Goal: Information Seeking & Learning: Learn about a topic

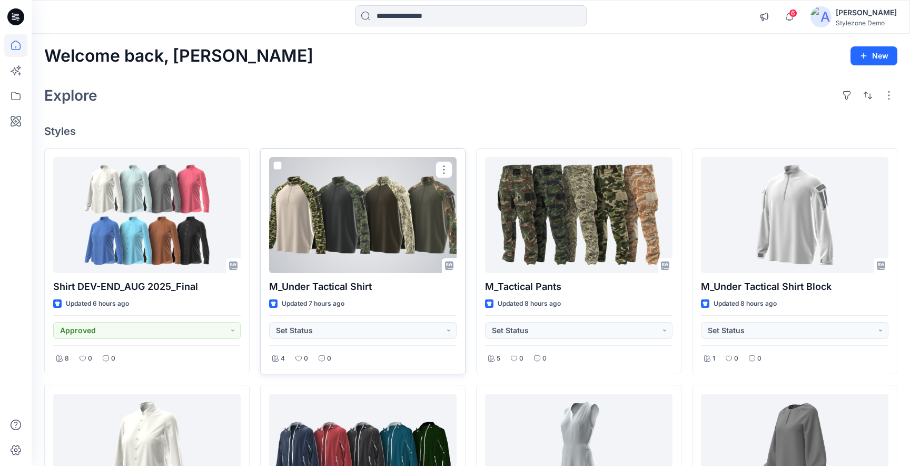
click at [387, 239] on div at bounding box center [362, 215] width 187 height 116
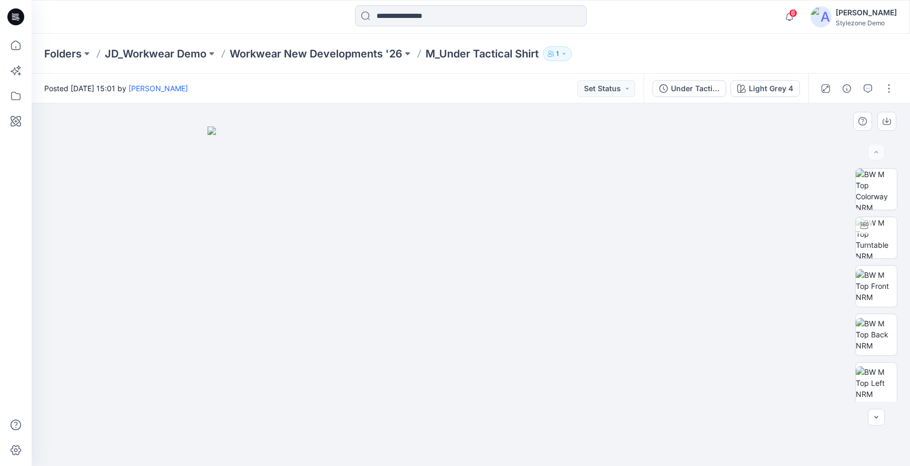
click at [523, 288] on img at bounding box center [470, 295] width 527 height 339
click at [886, 123] on icon "button" at bounding box center [887, 121] width 8 height 8
click at [887, 184] on img at bounding box center [876, 189] width 41 height 41
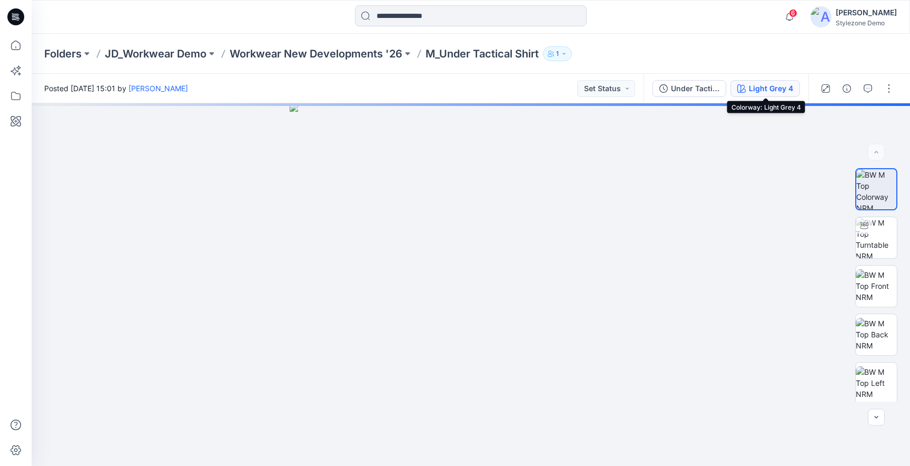
click at [747, 91] on button "Light Grey 4" at bounding box center [765, 88] width 70 height 17
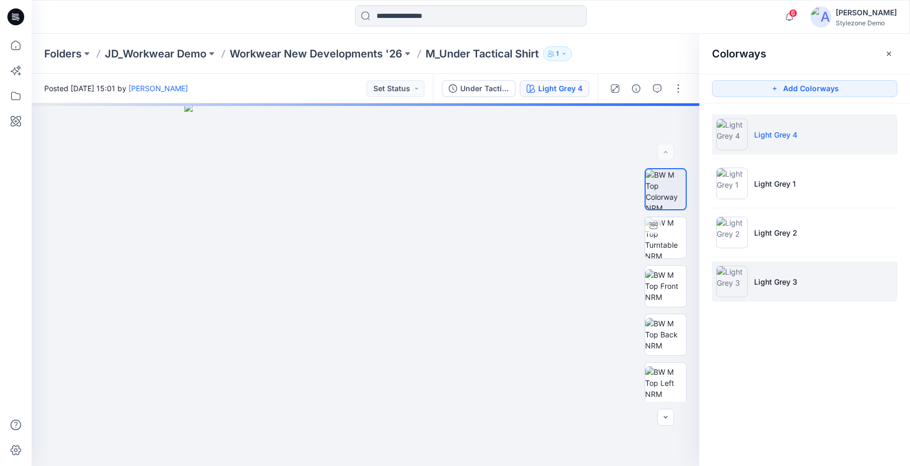
click at [755, 284] on p "Light Grey 3" at bounding box center [775, 281] width 43 height 11
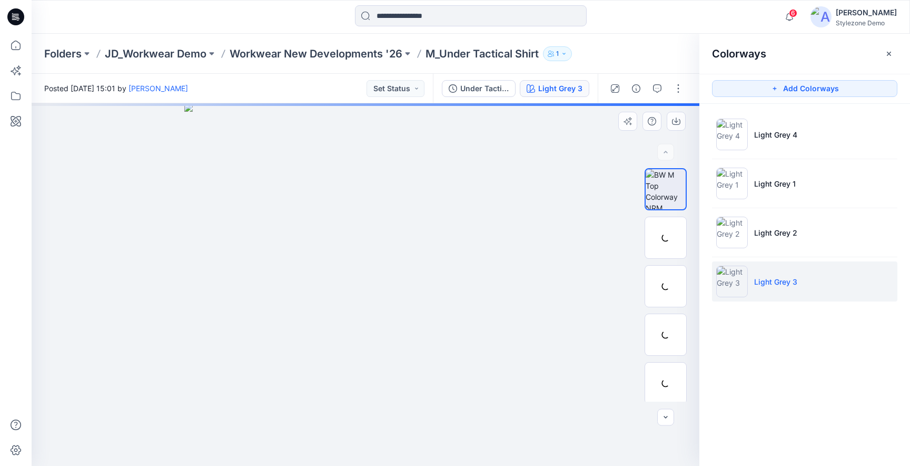
click at [628, 161] on div at bounding box center [366, 284] width 668 height 362
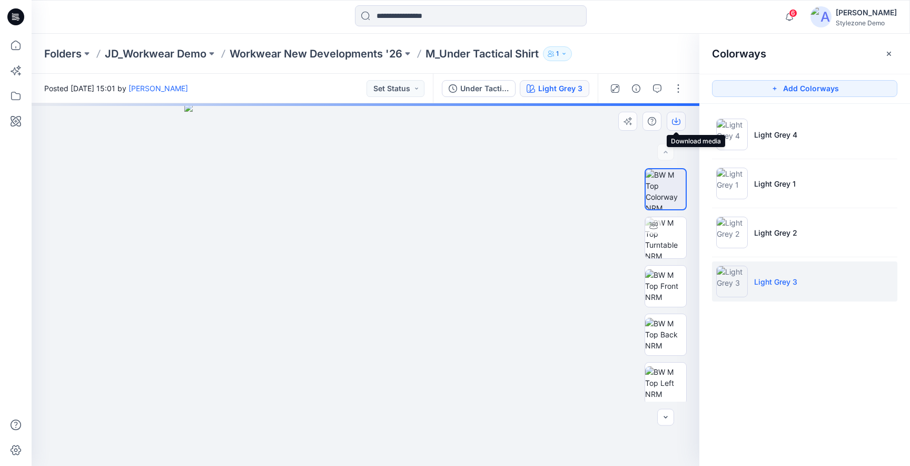
click at [681, 124] on button "button" at bounding box center [676, 121] width 19 height 19
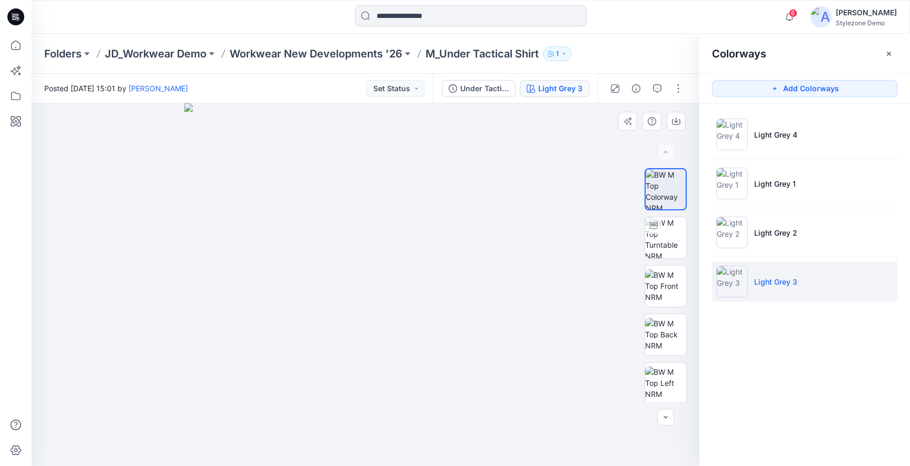
click at [621, 176] on div at bounding box center [366, 284] width 668 height 362
click at [369, 55] on p "Workwear New Developments '26" at bounding box center [316, 53] width 173 height 15
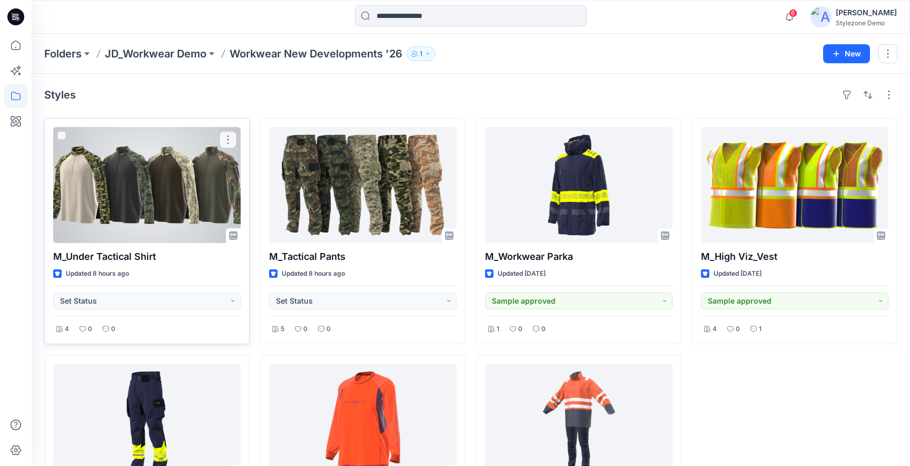
click at [189, 194] on div at bounding box center [146, 185] width 187 height 116
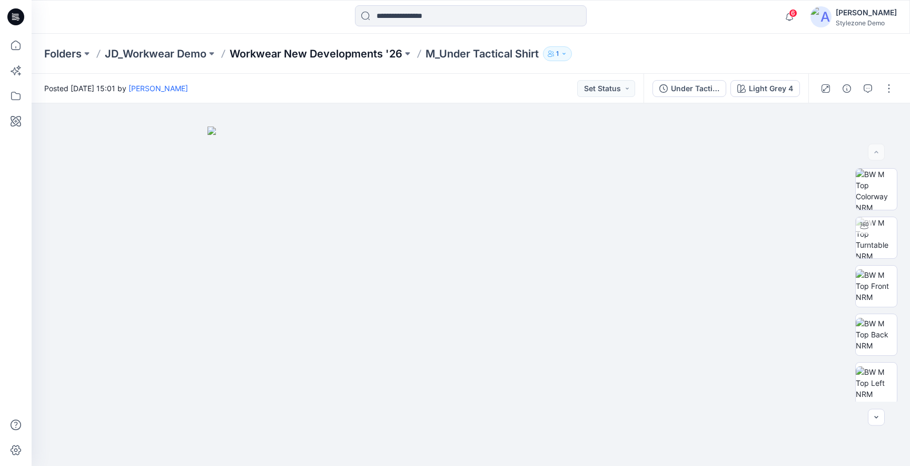
click at [321, 47] on p "Workwear New Developments '26" at bounding box center [316, 53] width 173 height 15
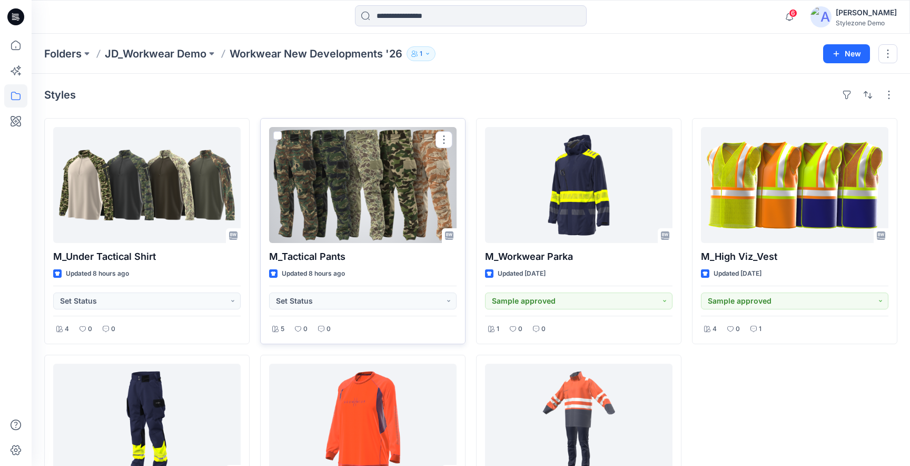
click at [394, 240] on div at bounding box center [362, 185] width 187 height 116
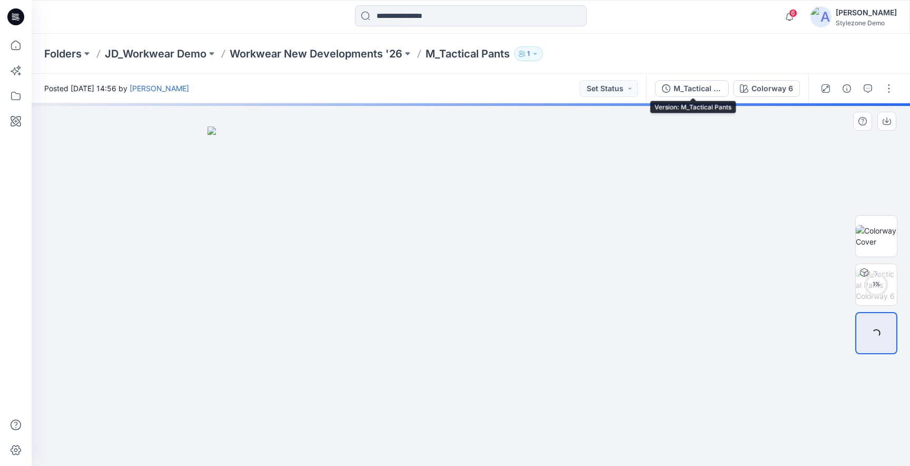
click at [679, 111] on div at bounding box center [471, 284] width 878 height 362
click at [710, 84] on div "M_Tactical Pants" at bounding box center [698, 89] width 48 height 12
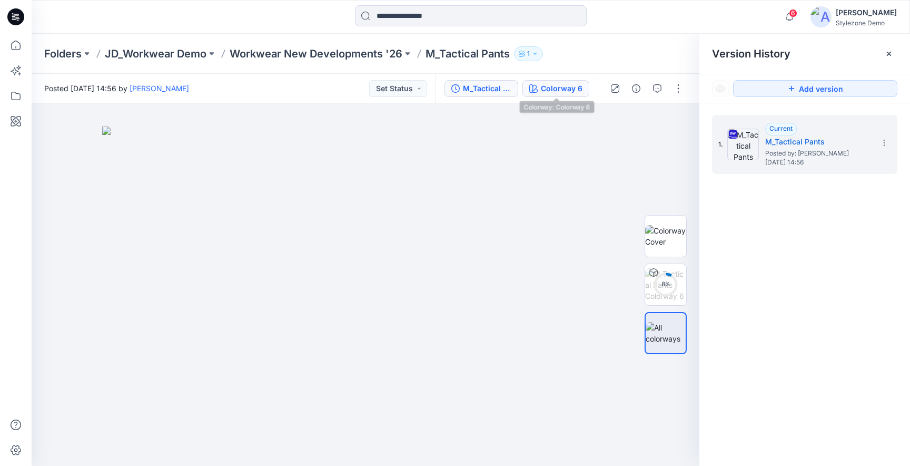
click at [550, 85] on div "Colorway 6" at bounding box center [562, 89] width 42 height 12
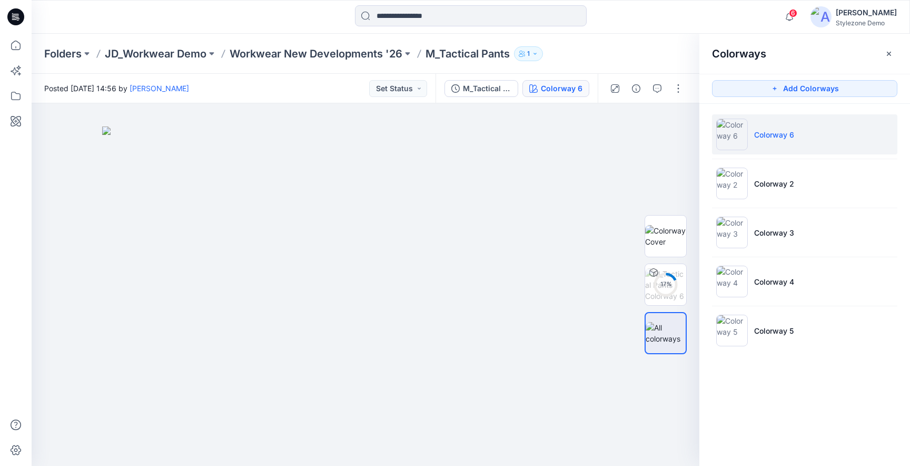
click at [769, 150] on li "Colorway 6" at bounding box center [804, 134] width 185 height 40
click at [669, 234] on img at bounding box center [665, 236] width 41 height 22
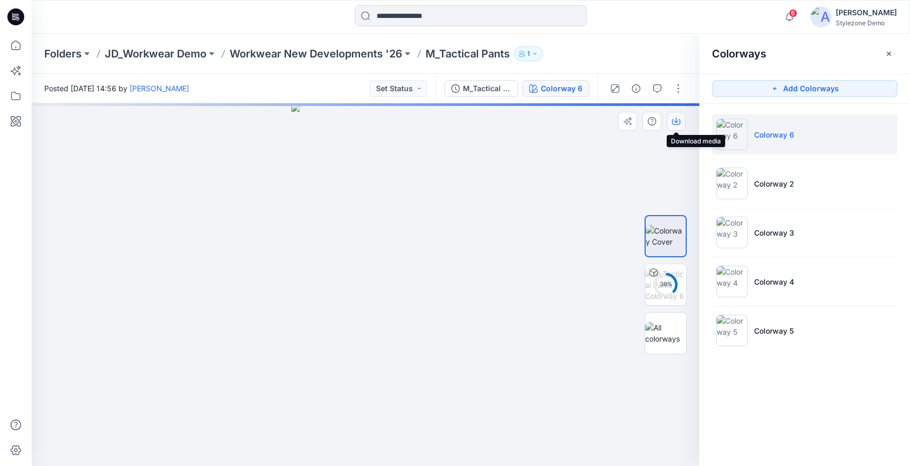
click at [676, 117] on icon "button" at bounding box center [676, 121] width 8 height 8
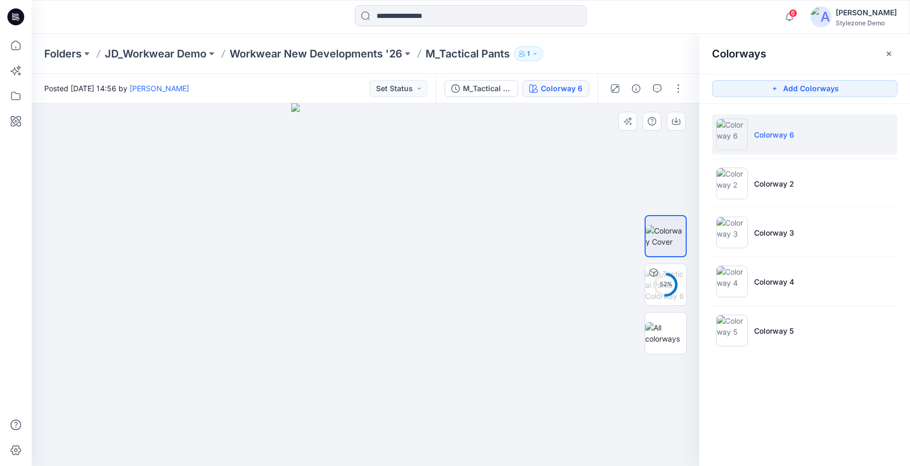
click at [562, 290] on div at bounding box center [366, 284] width 668 height 362
